Goal: Browse casually: Explore the website without a specific task or goal

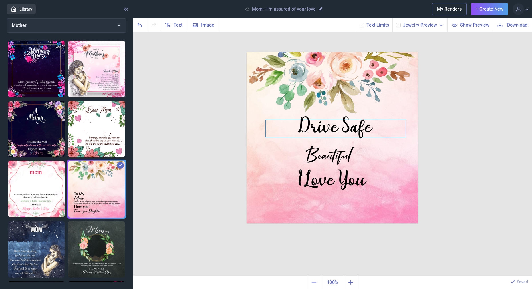
click at [326, 52] on div "Drive Safe" at bounding box center [332, 52] width 172 height 0
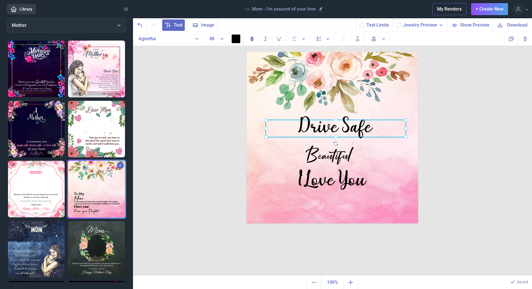
click at [326, 125] on div at bounding box center [336, 128] width 140 height 17
click at [326, 125] on div "Drive Safe" at bounding box center [336, 128] width 140 height 17
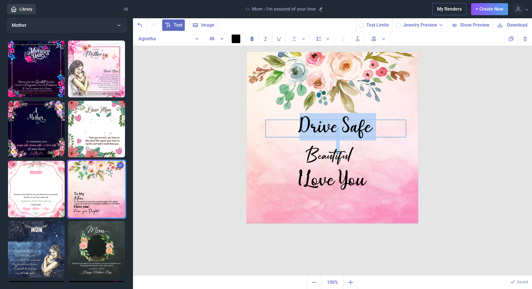
click at [326, 125] on div "Drive Safe" at bounding box center [336, 128] width 140 height 17
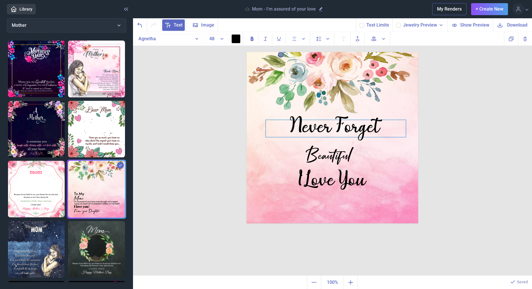
click at [338, 132] on div "Never Forget" at bounding box center [336, 127] width 140 height 14
click at [446, 132] on div "Never Forget Beautiful I Love You Duplicate Delete Backwards > Forward" at bounding box center [332, 154] width 399 height 244
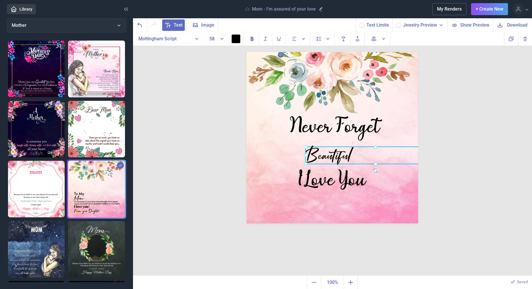
click at [246, 52] on div "Beautiful" at bounding box center [246, 52] width 0 height 0
click at [342, 152] on div at bounding box center [375, 155] width 140 height 17
click at [342, 152] on div "Beautiful" at bounding box center [375, 155] width 140 height 17
click at [455, 125] on div "Never Forget that... I Love You Duplicate Delete Backwards > Forward" at bounding box center [332, 154] width 399 height 244
drag, startPoint x: 331, startPoint y: 152, endPoint x: 345, endPoint y: 152, distance: 14.0
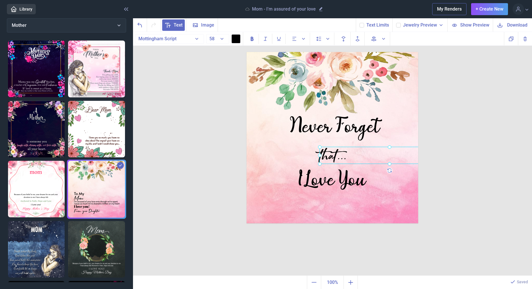
click at [246, 52] on div "that..." at bounding box center [246, 52] width 0 height 0
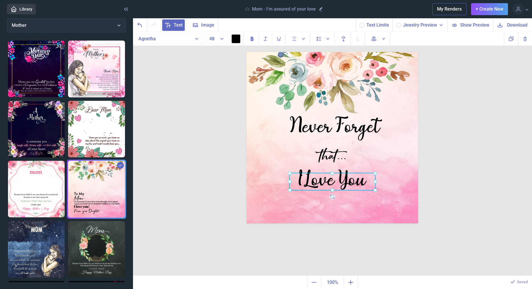
click at [246, 52] on div "I Love You" at bounding box center [246, 52] width 0 height 0
click at [338, 174] on div at bounding box center [332, 181] width 86 height 17
click at [464, 172] on div "Never Forget that... I Love You Duplicate Delete Backwards > Forward" at bounding box center [332, 154] width 399 height 244
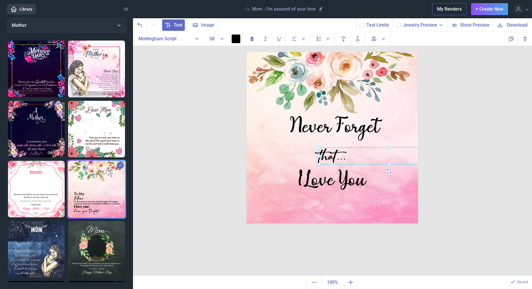
click at [246, 52] on div "that..." at bounding box center [246, 52] width 0 height 0
click at [439, 153] on div "Never Forget that... I Love You Duplicate Delete Backwards > Forward" at bounding box center [332, 154] width 399 height 244
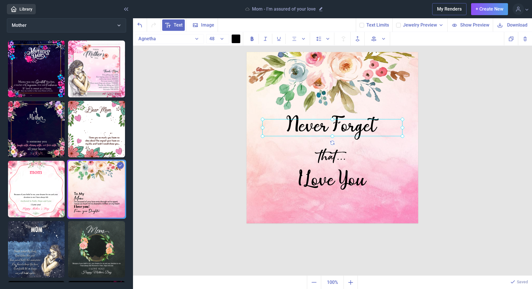
drag, startPoint x: 367, startPoint y: 135, endPoint x: 363, endPoint y: 134, distance: 3.5
click at [246, 52] on div "Never Forget" at bounding box center [246, 52] width 0 height 0
click at [365, 133] on div at bounding box center [334, 127] width 140 height 17
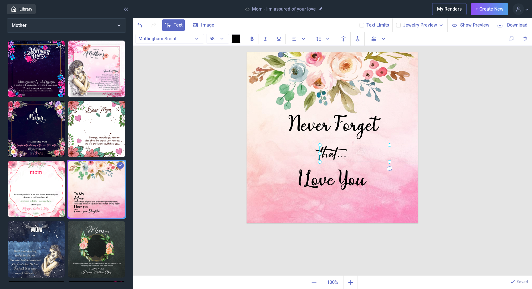
click at [246, 52] on div "that..." at bounding box center [246, 52] width 0 height 0
click at [447, 177] on div "Never Forget that... I Love You Duplicate Delete Backwards > Forward" at bounding box center [332, 154] width 399 height 244
click at [246, 52] on div "that..." at bounding box center [246, 52] width 0 height 0
click at [468, 149] on div "Never Forget that... I Love You Duplicate Delete Backwards > Forward" at bounding box center [332, 154] width 399 height 244
